Goal: Task Accomplishment & Management: Manage account settings

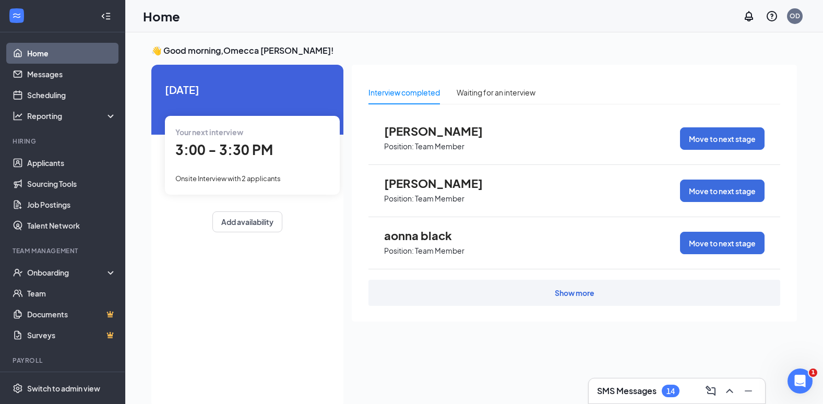
click at [575, 294] on div "Show more" at bounding box center [575, 293] width 40 height 10
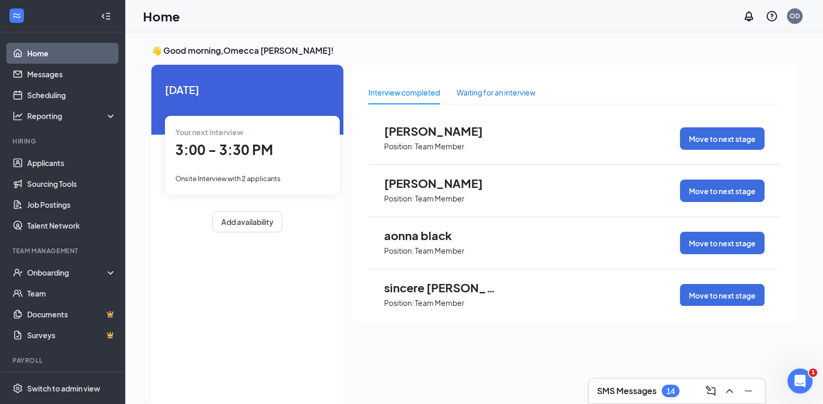
click at [503, 92] on div "Waiting for an interview" at bounding box center [496, 92] width 79 height 11
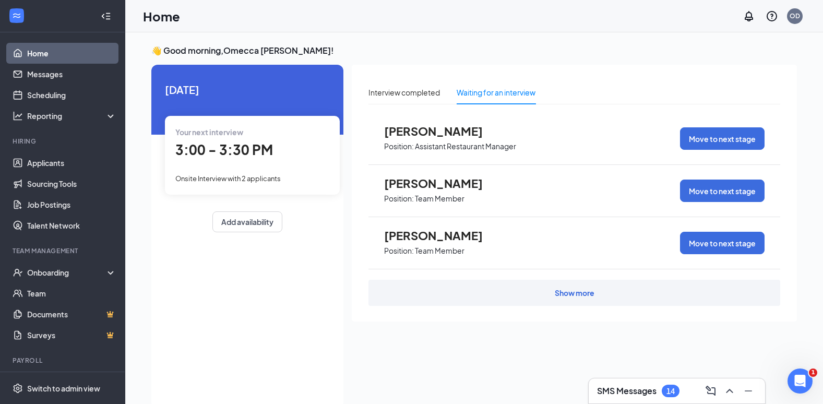
click at [538, 296] on div "Show more" at bounding box center [575, 293] width 412 height 26
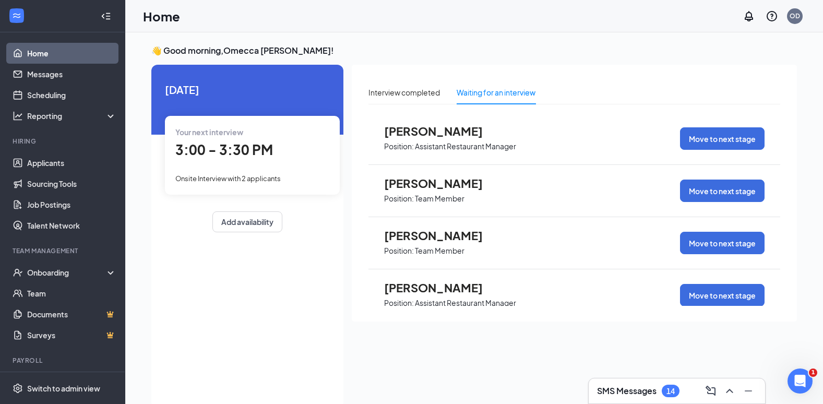
click at [219, 140] on div "3:00 - 3:30 PM" at bounding box center [252, 149] width 154 height 21
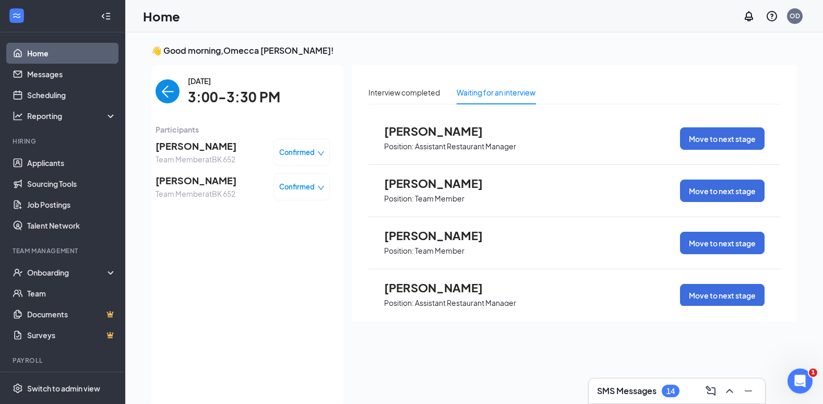
scroll to position [4, 0]
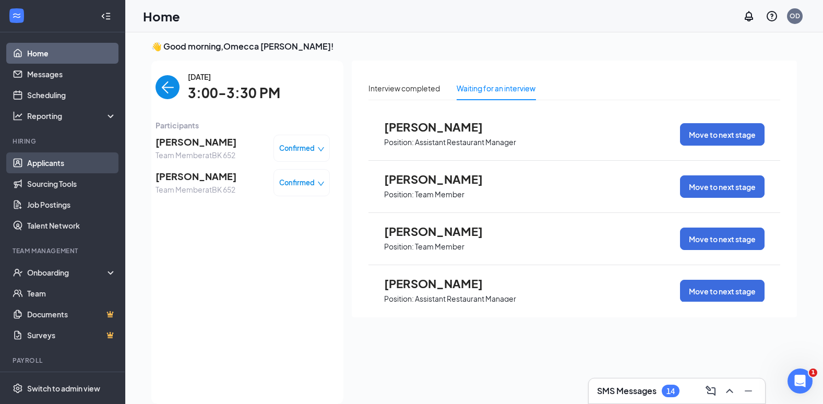
click at [62, 160] on link "Applicants" at bounding box center [71, 162] width 89 height 21
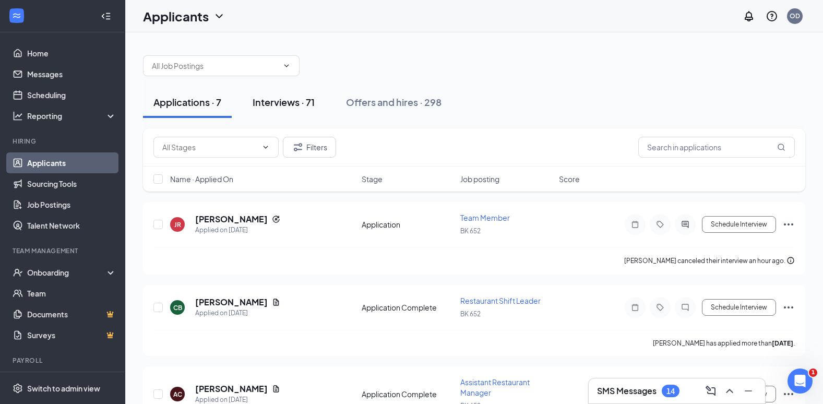
click at [280, 104] on div "Interviews · 71" at bounding box center [284, 102] width 62 height 13
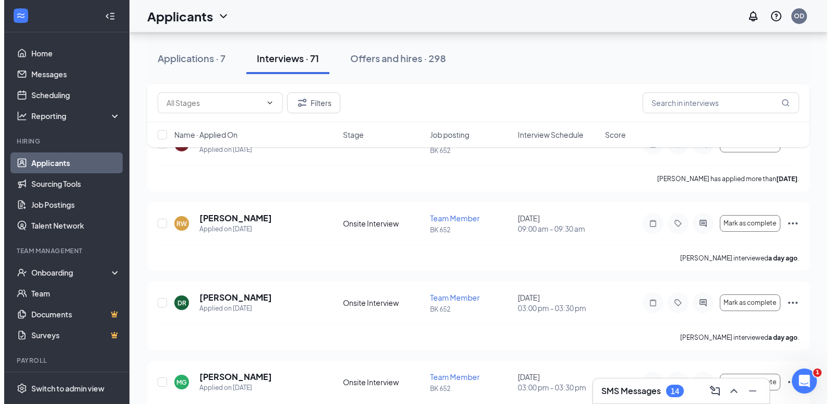
scroll to position [574, 0]
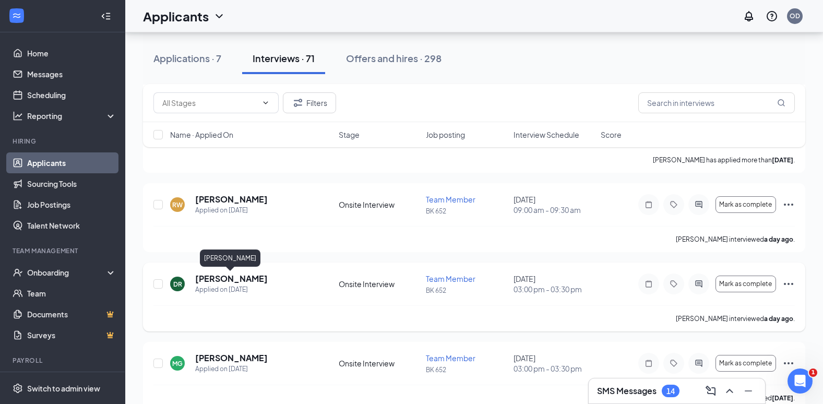
click at [234, 275] on h5 "[PERSON_NAME]" at bounding box center [231, 278] width 73 height 11
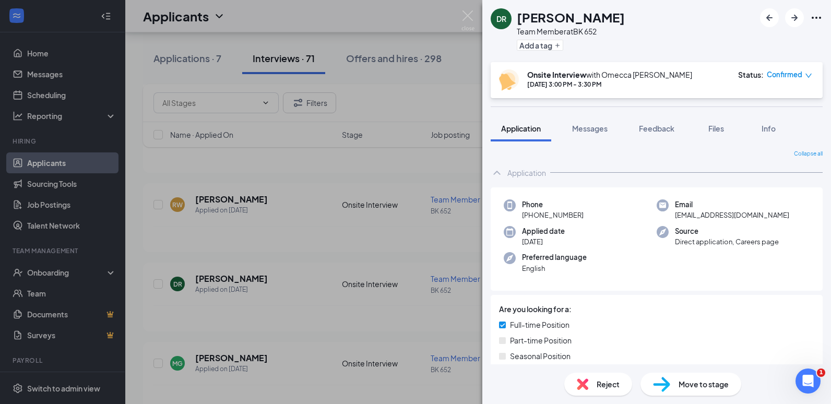
click at [707, 381] on span "Move to stage" at bounding box center [704, 384] width 50 height 11
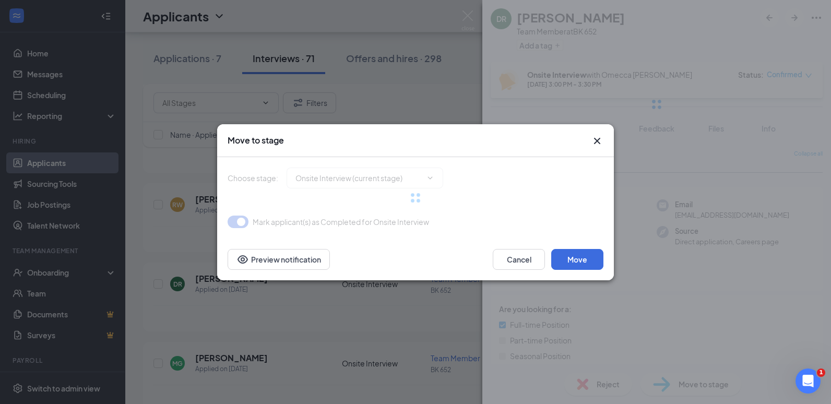
type input "Offer Letter (next stage)"
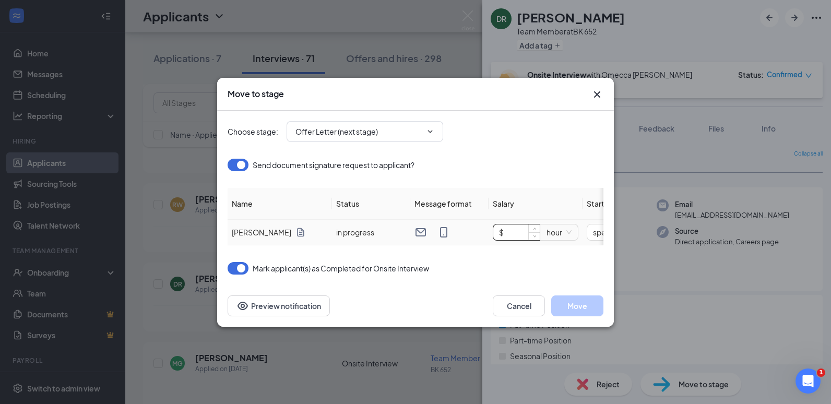
click at [521, 233] on input "$" at bounding box center [516, 233] width 46 height 16
type input "$ 13.5"
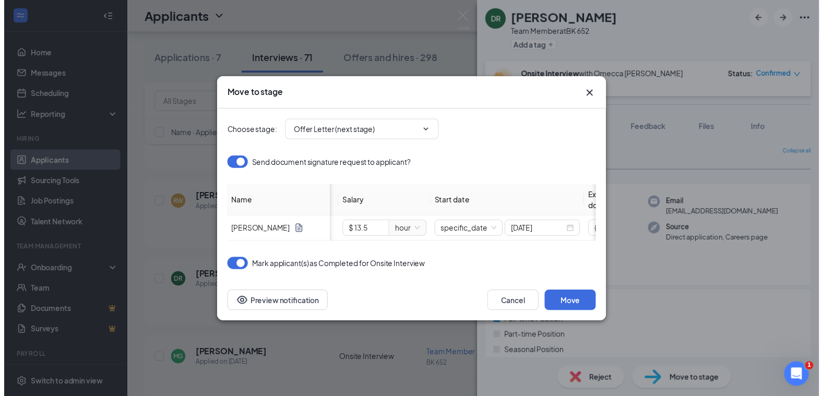
scroll to position [0, 209]
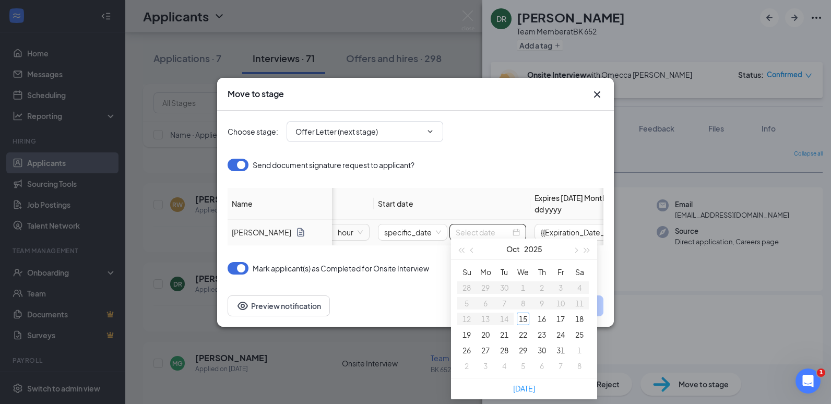
click at [489, 227] on input at bounding box center [483, 232] width 55 height 11
type input "[DATE]"
click at [527, 319] on div "15" at bounding box center [523, 319] width 13 height 13
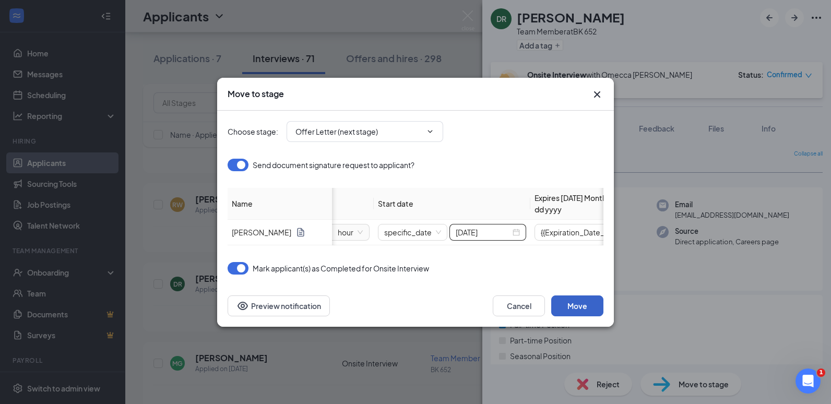
click at [581, 313] on button "Move" at bounding box center [577, 306] width 52 height 21
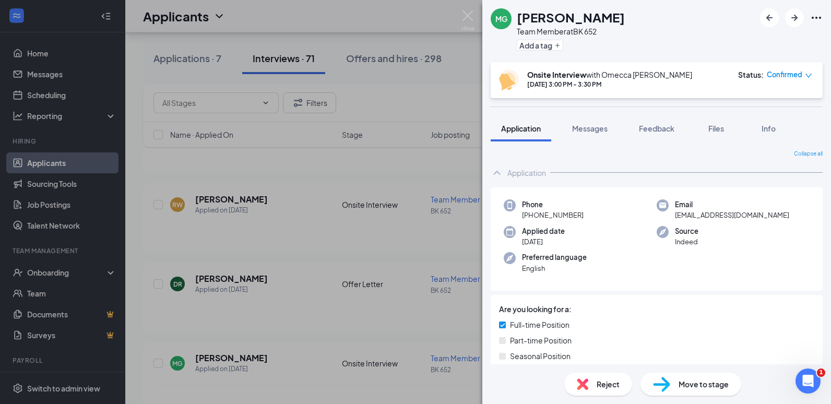
click at [232, 180] on div "MG [PERSON_NAME] Team Member at BK 652 Add a tag Onsite Interview with Omecca […" at bounding box center [415, 202] width 831 height 404
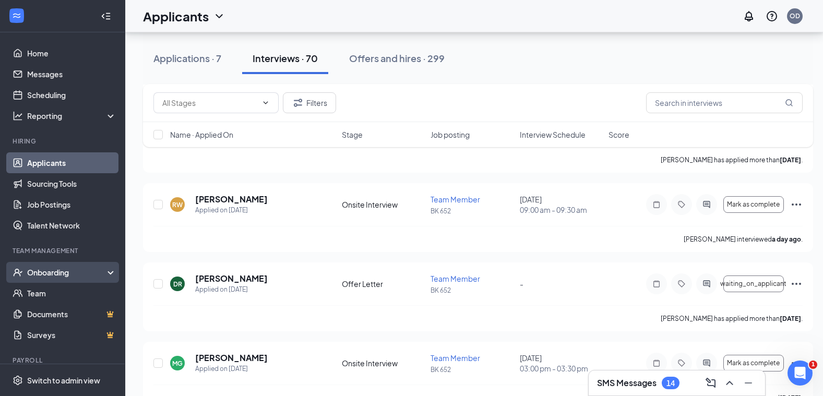
click at [55, 265] on div "Onboarding" at bounding box center [62, 272] width 125 height 21
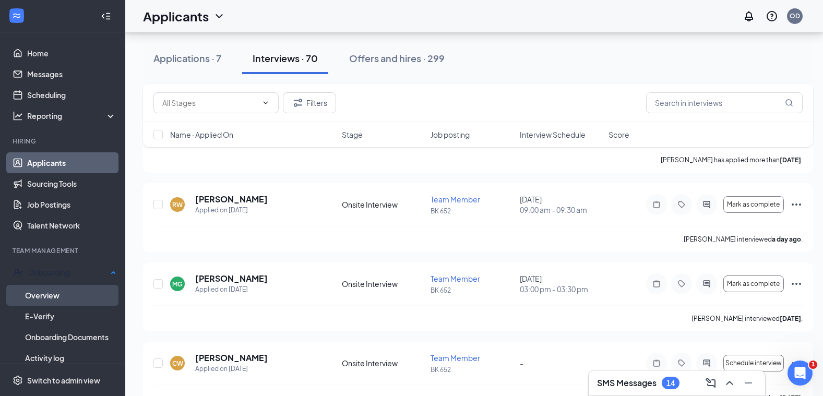
click at [60, 296] on link "Overview" at bounding box center [70, 295] width 91 height 21
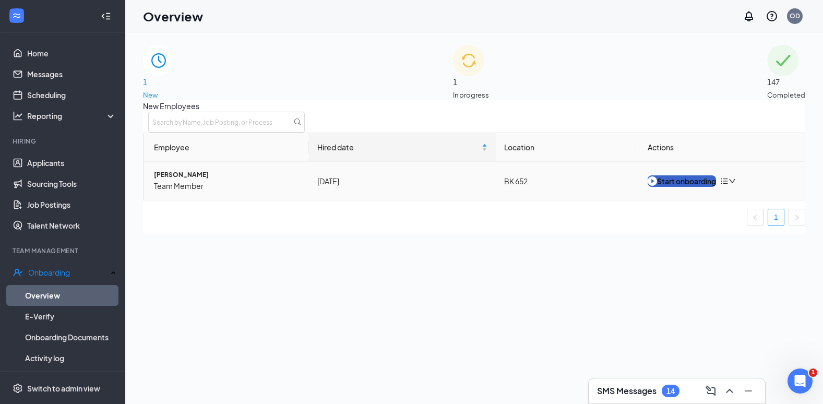
click at [693, 187] on div "Start onboarding" at bounding box center [682, 180] width 68 height 11
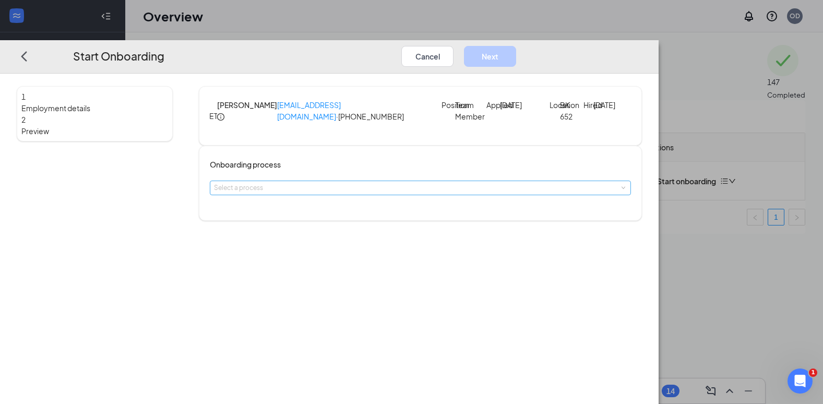
click at [379, 193] on div "Select a process" at bounding box center [418, 188] width 408 height 10
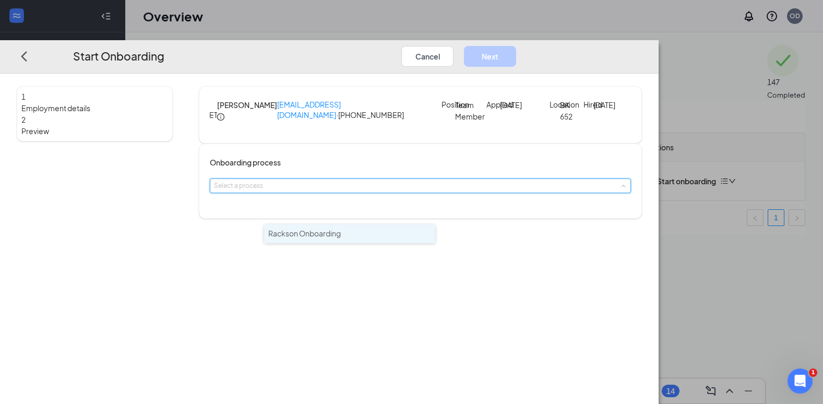
click at [341, 233] on span "Rackson Onboarding" at bounding box center [304, 233] width 73 height 9
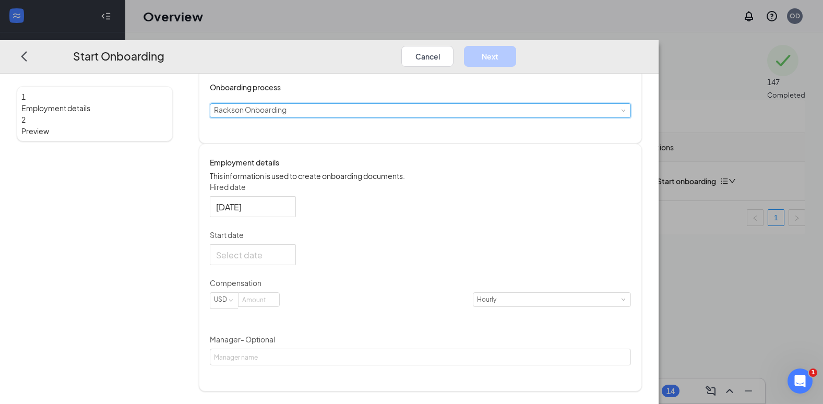
scroll to position [99, 0]
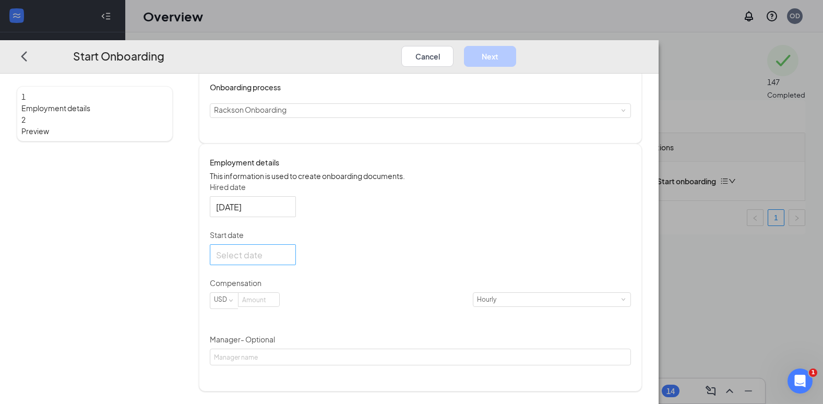
click at [290, 262] on div at bounding box center [253, 255] width 74 height 13
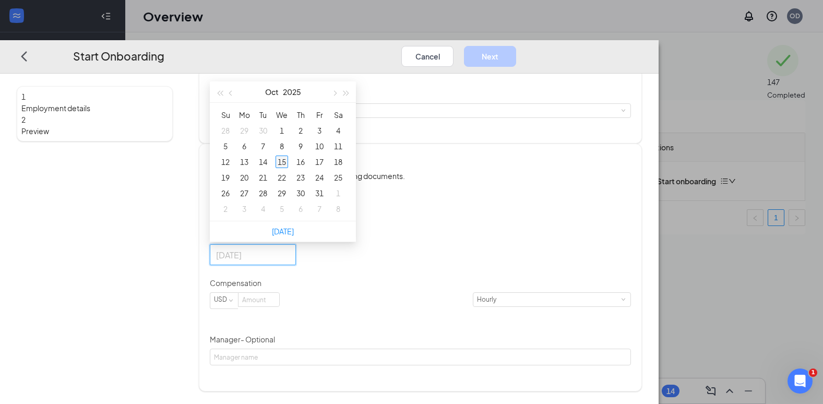
type input "[DATE]"
click at [288, 169] on div "15" at bounding box center [282, 162] width 13 height 13
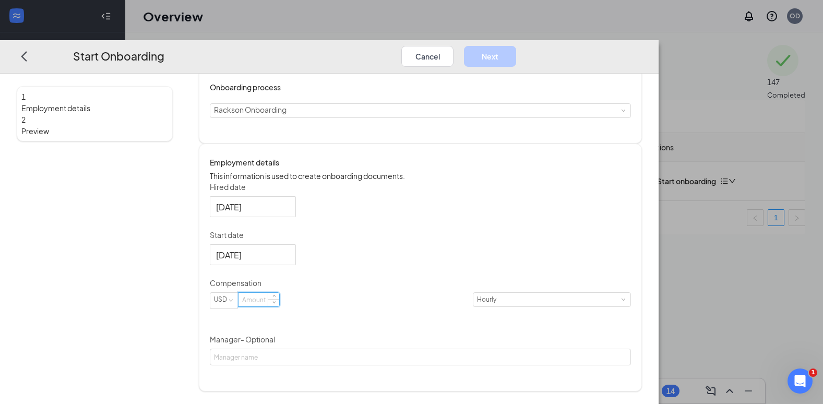
click at [279, 307] on input at bounding box center [259, 300] width 41 height 14
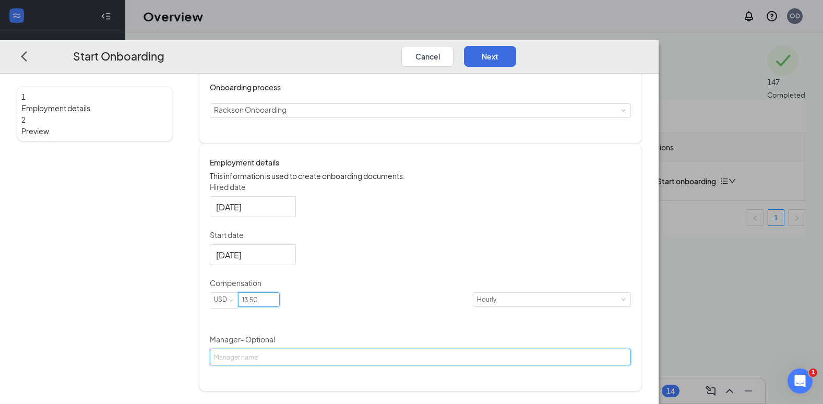
type input "13.5"
click at [338, 366] on input "Manager - Optional" at bounding box center [420, 357] width 421 height 17
type input "Omecca [PERSON_NAME] 652"
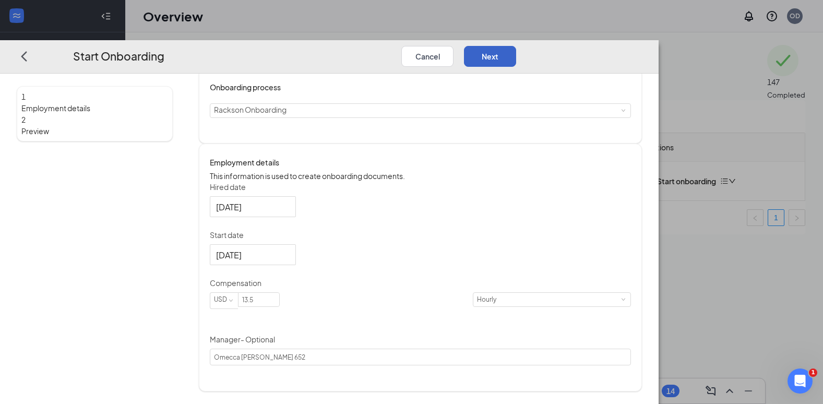
click at [516, 46] on button "Next" at bounding box center [490, 56] width 52 height 21
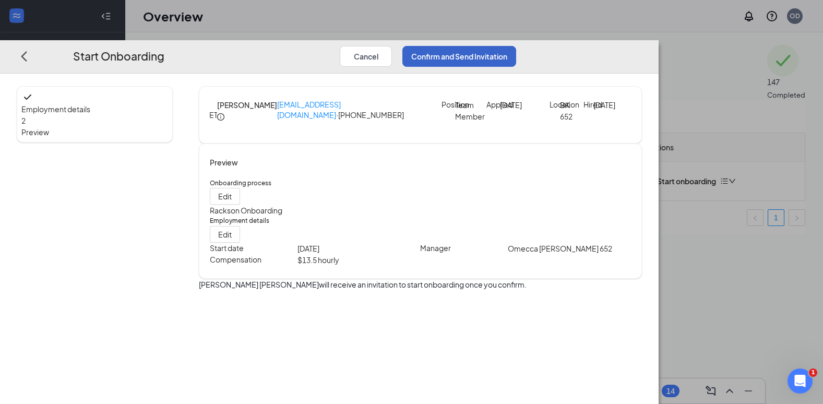
click at [516, 46] on button "Confirm and Send Invitation" at bounding box center [460, 56] width 114 height 21
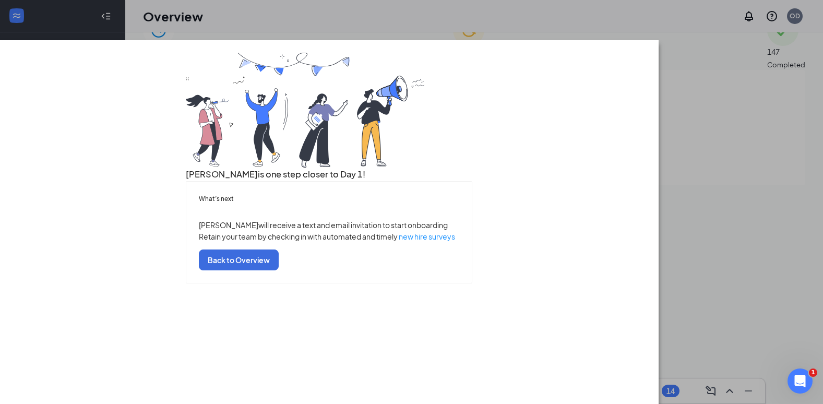
scroll to position [47, 0]
